Goal: Browse casually

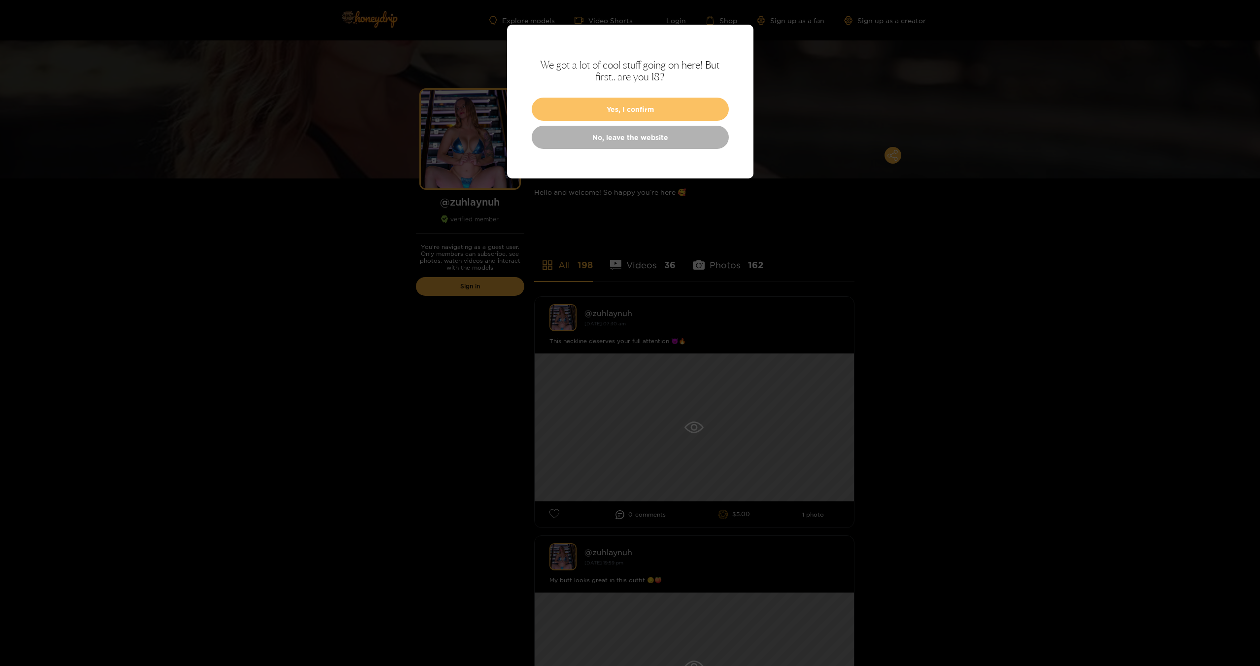
click at [656, 104] on button "Yes, I confirm" at bounding box center [630, 109] width 197 height 23
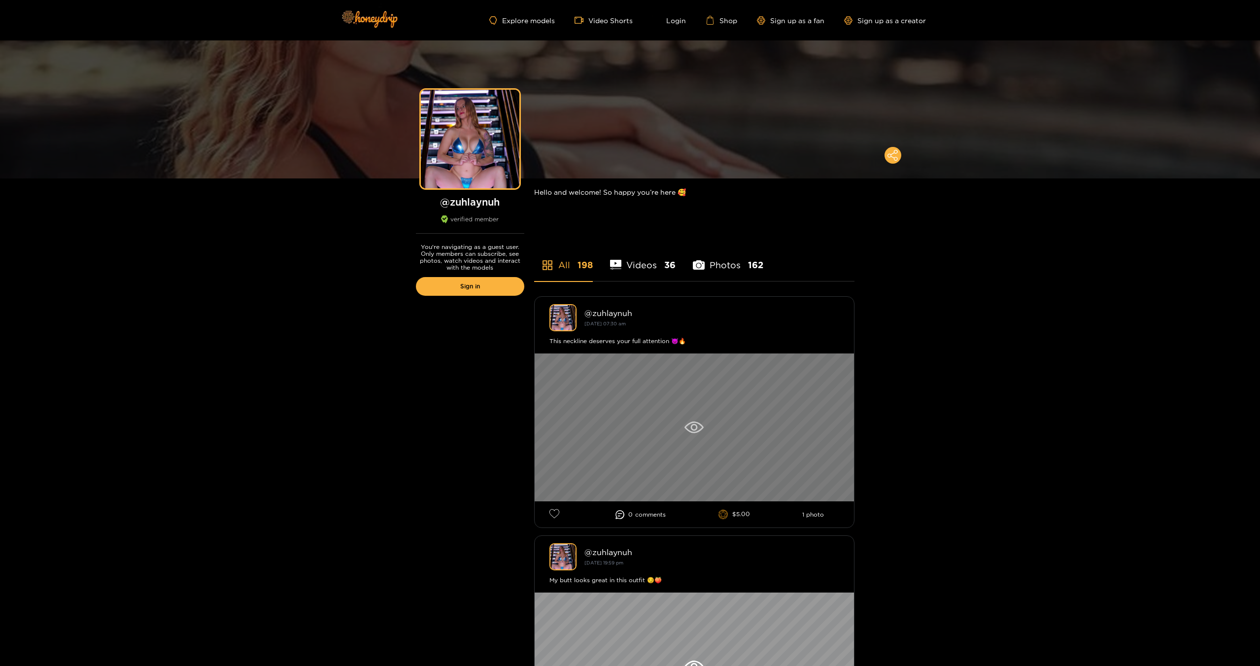
click at [689, 428] on icon at bounding box center [693, 427] width 19 height 12
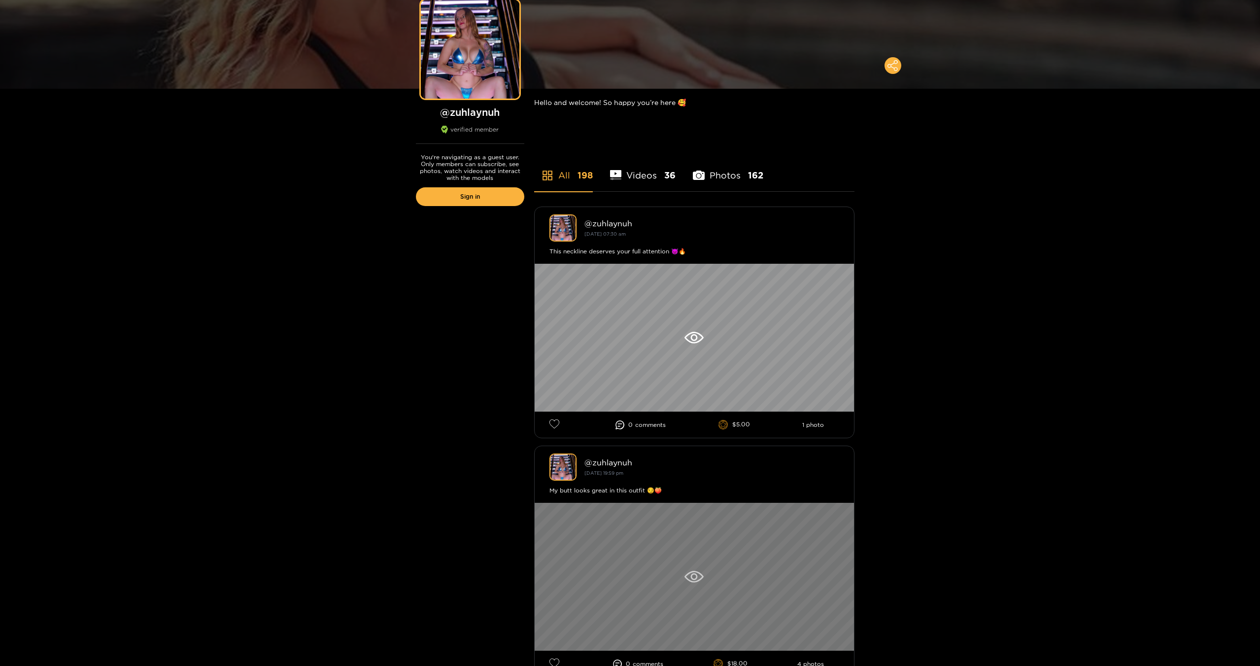
scroll to position [246, 0]
